Goal: Find specific page/section: Find specific page/section

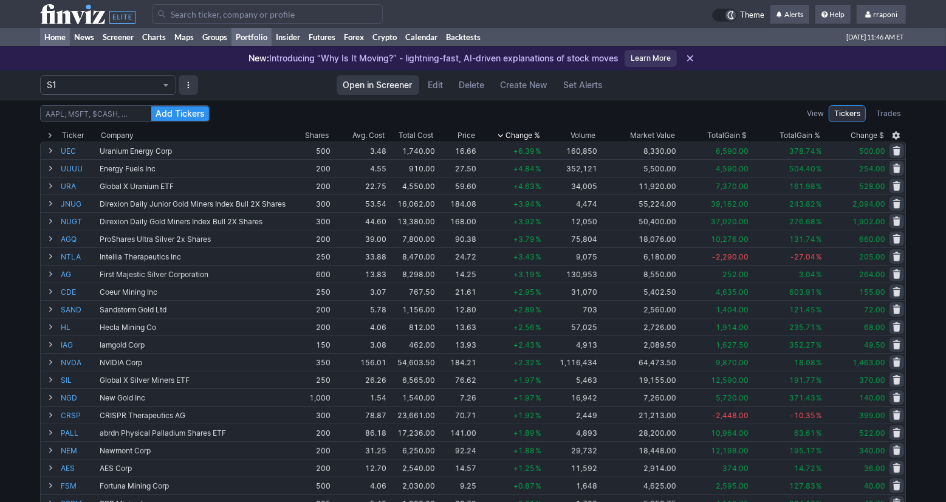
click at [58, 41] on link "Home" at bounding box center [55, 37] width 30 height 18
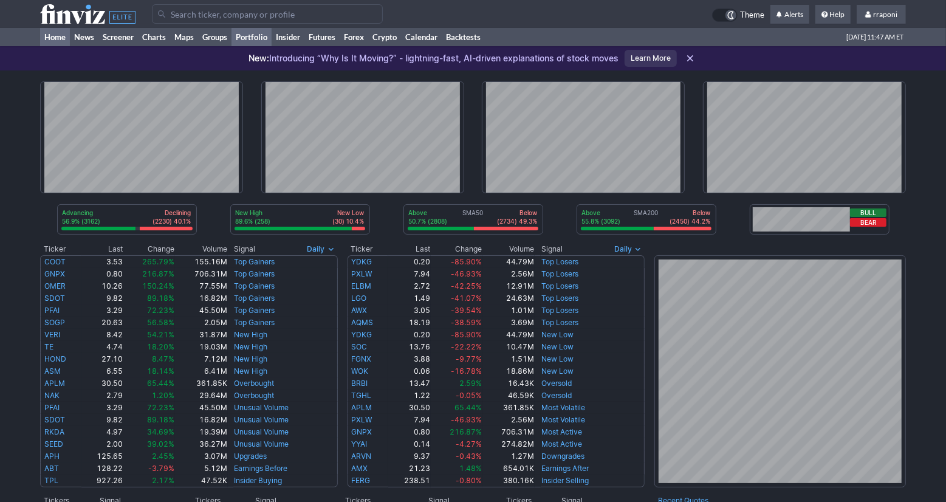
click at [263, 38] on link "Portfolio" at bounding box center [251, 37] width 40 height 18
